Goal: Communication & Community: Share content

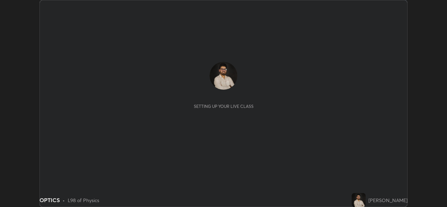
scroll to position [207, 447]
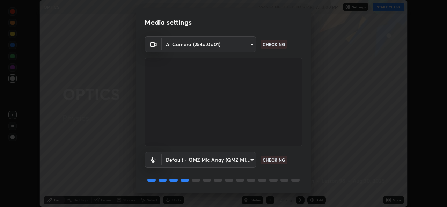
click at [250, 45] on body "Erase all OPTICS WAS SCHEDULED TO START AT 3:00 PM Settings START CLASS Setting…" at bounding box center [223, 103] width 447 height 207
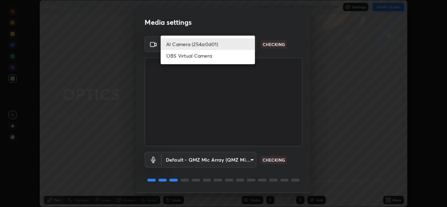
click at [232, 57] on li "OBS Virtual Camera" at bounding box center [208, 56] width 94 height 12
type input "5a5958affef5cda3883baecb0517864090a99138b0daaf966594496a8486ddb3"
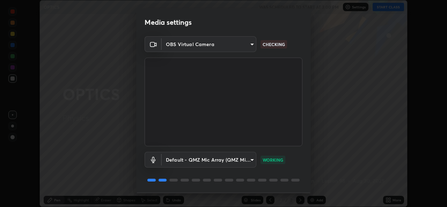
scroll to position [22, 0]
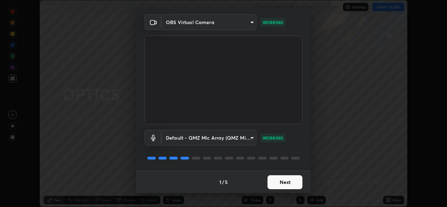
click at [293, 187] on button "Next" at bounding box center [284, 182] width 35 height 14
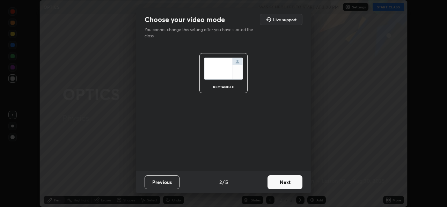
scroll to position [0, 0]
click at [292, 183] on button "Next" at bounding box center [284, 182] width 35 height 14
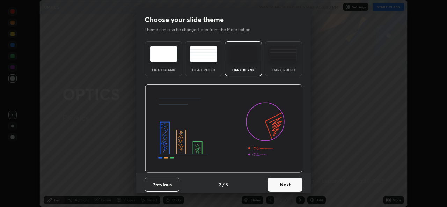
click at [293, 184] on button "Next" at bounding box center [284, 185] width 35 height 14
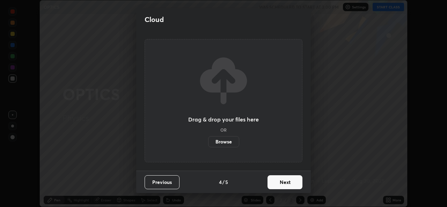
click at [294, 186] on button "Next" at bounding box center [284, 182] width 35 height 14
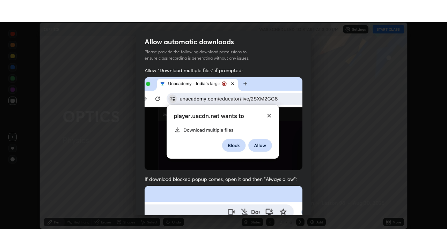
scroll to position [164, 0]
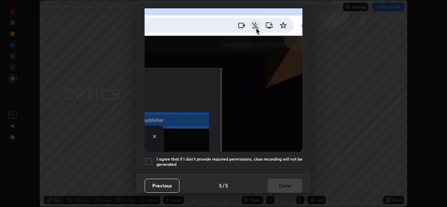
click at [150, 159] on div at bounding box center [149, 161] width 8 height 8
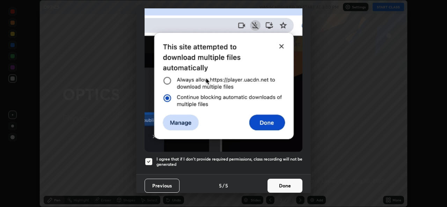
click at [288, 184] on button "Done" at bounding box center [284, 186] width 35 height 14
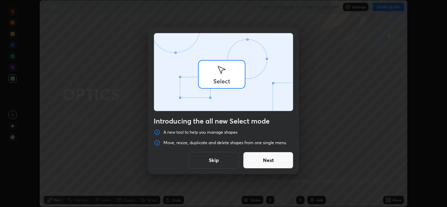
click at [391, 7] on div "Introducing the all new Select mode A new tool to help you manage shapes Move, …" at bounding box center [223, 103] width 447 height 207
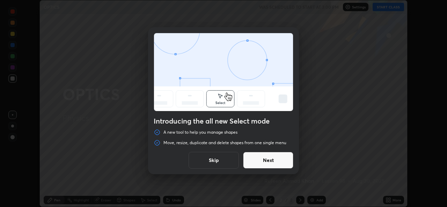
click at [230, 160] on button "Skip" at bounding box center [214, 160] width 50 height 17
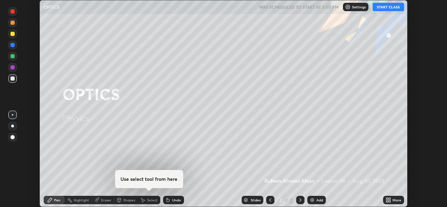
click at [388, 6] on button "START CLASS" at bounding box center [388, 7] width 31 height 8
click at [393, 200] on div "More" at bounding box center [396, 199] width 9 height 3
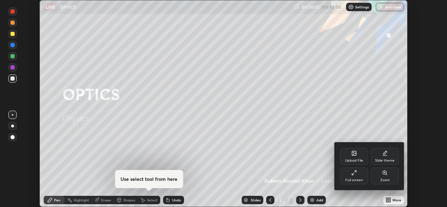
click at [354, 175] on icon at bounding box center [354, 173] width 6 height 6
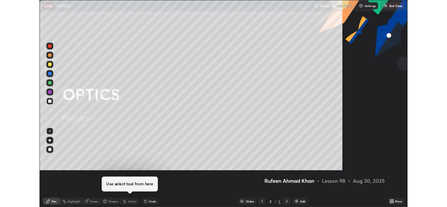
scroll to position [251, 447]
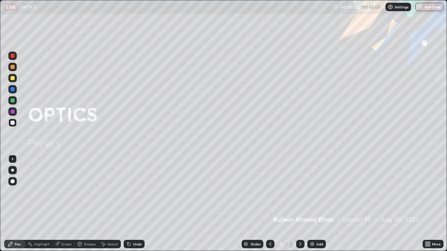
click at [319, 207] on div "Add" at bounding box center [319, 244] width 7 height 3
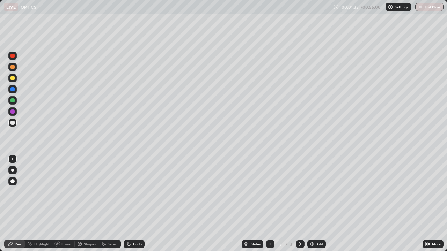
click at [13, 77] on div at bounding box center [12, 78] width 4 height 4
click at [13, 90] on div at bounding box center [12, 89] width 4 height 4
click at [318, 207] on div "Add" at bounding box center [319, 244] width 7 height 3
click at [16, 125] on div at bounding box center [12, 123] width 8 height 8
click at [11, 78] on div at bounding box center [12, 78] width 4 height 4
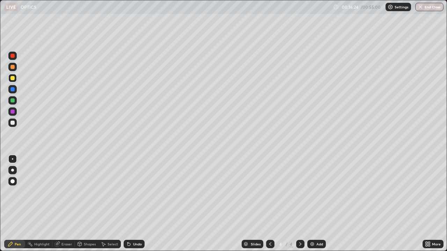
click at [68, 207] on div "Eraser" at bounding box center [63, 244] width 22 height 8
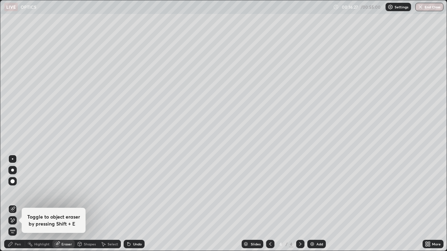
click at [112, 207] on div "Select" at bounding box center [109, 244] width 22 height 8
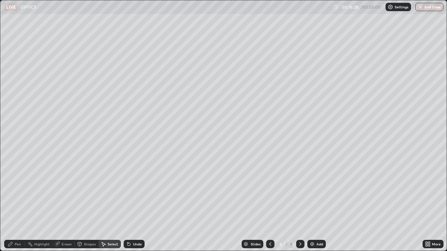
click at [112, 207] on div "Select" at bounding box center [113, 244] width 10 height 3
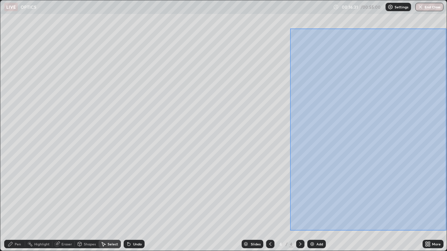
click at [447, 207] on div "0 ° Undo Copy Duplicate Duplicate to new slide Delete Setting up your live class" at bounding box center [223, 125] width 447 height 251
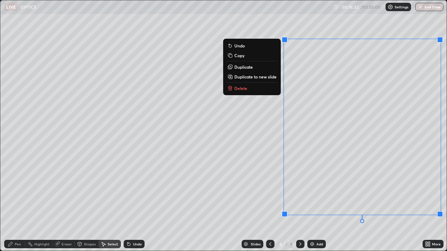
click at [259, 84] on button "Delete" at bounding box center [252, 88] width 52 height 8
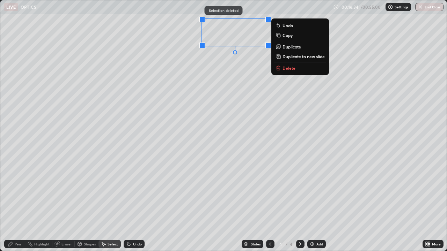
click at [292, 70] on p "Delete" at bounding box center [288, 68] width 13 height 6
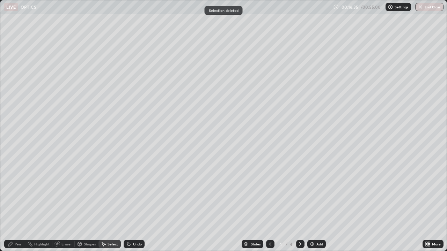
click at [19, 207] on div "Pen" at bounding box center [18, 244] width 6 height 3
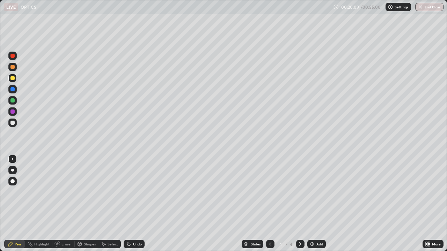
click at [319, 207] on div "Add" at bounding box center [319, 244] width 7 height 3
click at [12, 88] on div at bounding box center [12, 89] width 4 height 4
click at [17, 71] on div at bounding box center [12, 66] width 11 height 11
click at [10, 72] on div at bounding box center [12, 66] width 8 height 11
click at [19, 63] on div "Erase all" at bounding box center [12, 125] width 17 height 223
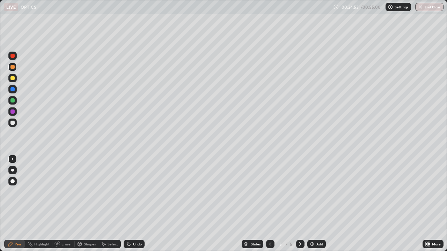
click at [70, 207] on div "Eraser" at bounding box center [66, 244] width 10 height 3
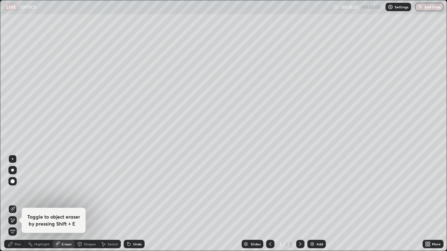
click at [18, 207] on div "Pen" at bounding box center [18, 244] width 6 height 3
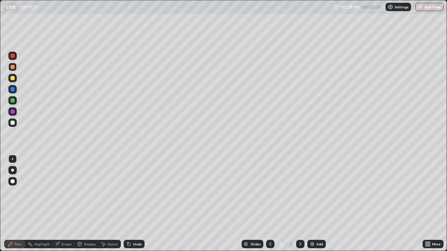
click at [12, 89] on div at bounding box center [12, 89] width 4 height 4
click at [317, 207] on div "Add" at bounding box center [319, 244] width 7 height 3
click at [12, 79] on div at bounding box center [12, 78] width 4 height 4
click at [13, 123] on div at bounding box center [12, 123] width 4 height 4
click at [13, 100] on div at bounding box center [12, 100] width 4 height 4
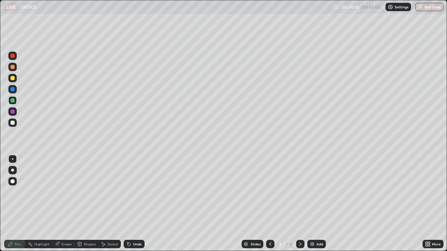
click at [13, 79] on div at bounding box center [12, 78] width 4 height 4
click at [13, 90] on div at bounding box center [12, 89] width 4 height 4
click at [70, 207] on div "Eraser" at bounding box center [66, 244] width 10 height 3
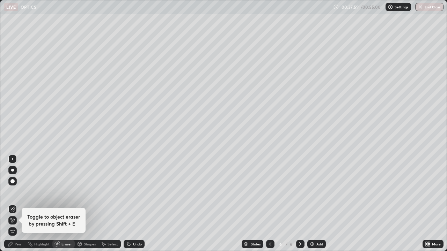
click at [21, 207] on div "Pen" at bounding box center [18, 244] width 6 height 3
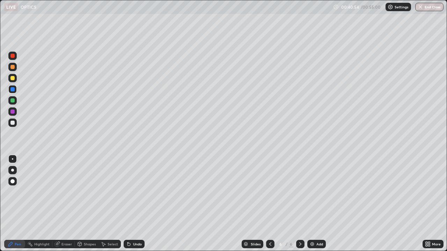
click at [322, 207] on div "Slides 6 / 6 Add" at bounding box center [284, 244] width 278 height 14
click at [432, 8] on button "End Class" at bounding box center [430, 7] width 28 height 8
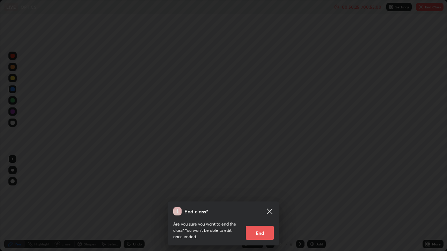
click at [266, 207] on button "End" at bounding box center [260, 233] width 28 height 14
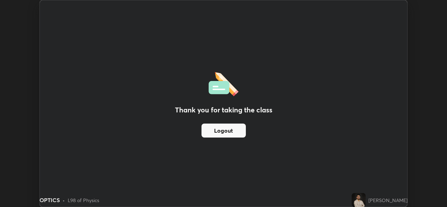
scroll to position [34709, 34469]
